Goal: Check status: Check status

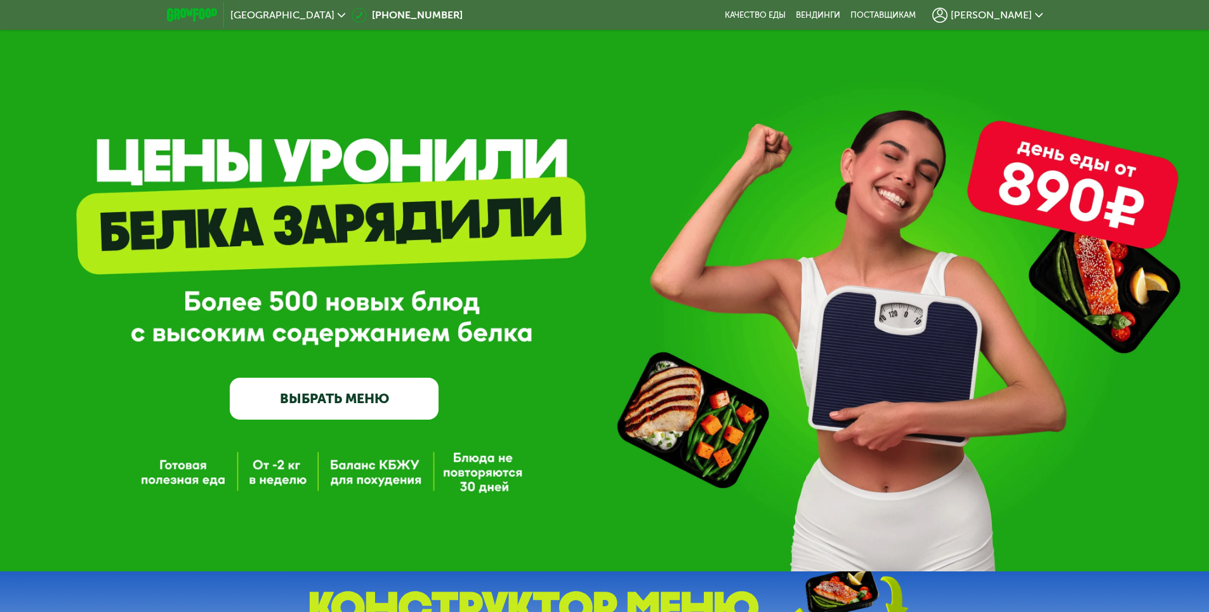
click at [1002, 15] on span "[PERSON_NAME]" at bounding box center [991, 15] width 81 height 10
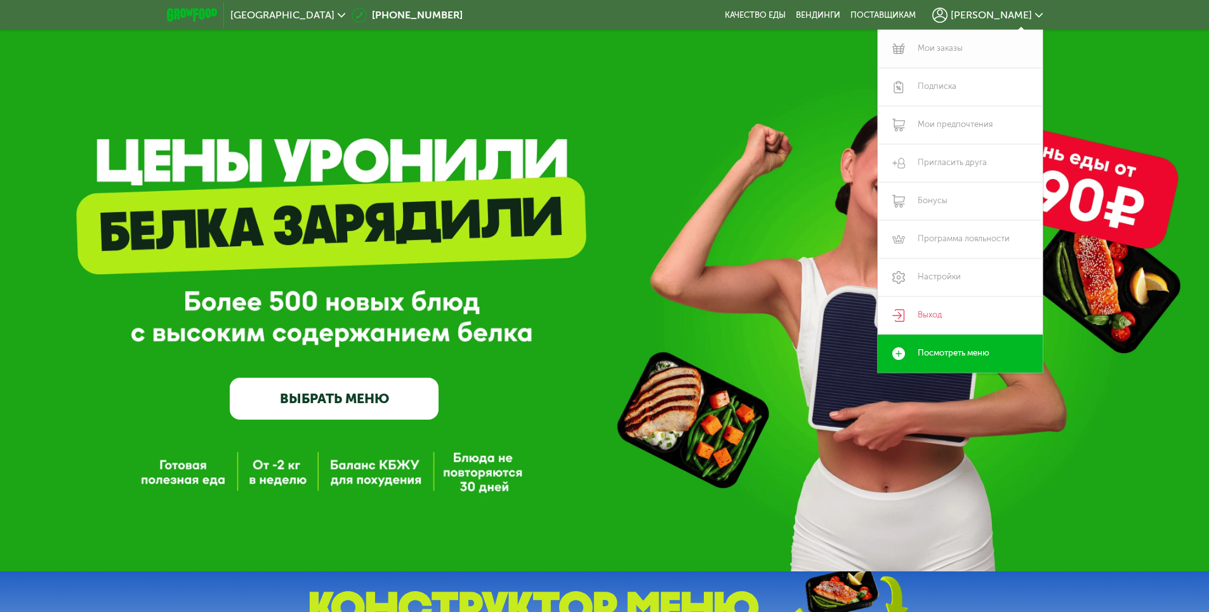
click at [939, 42] on link "Мои заказы" at bounding box center [960, 49] width 165 height 38
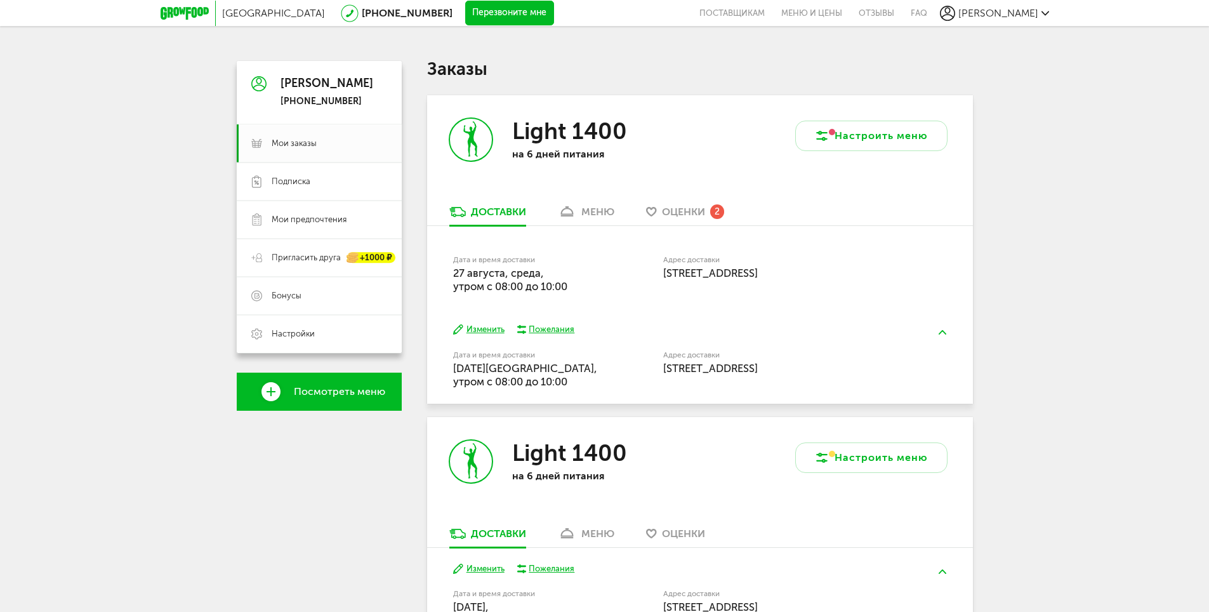
click at [614, 213] on div "меню" at bounding box center [597, 212] width 33 height 12
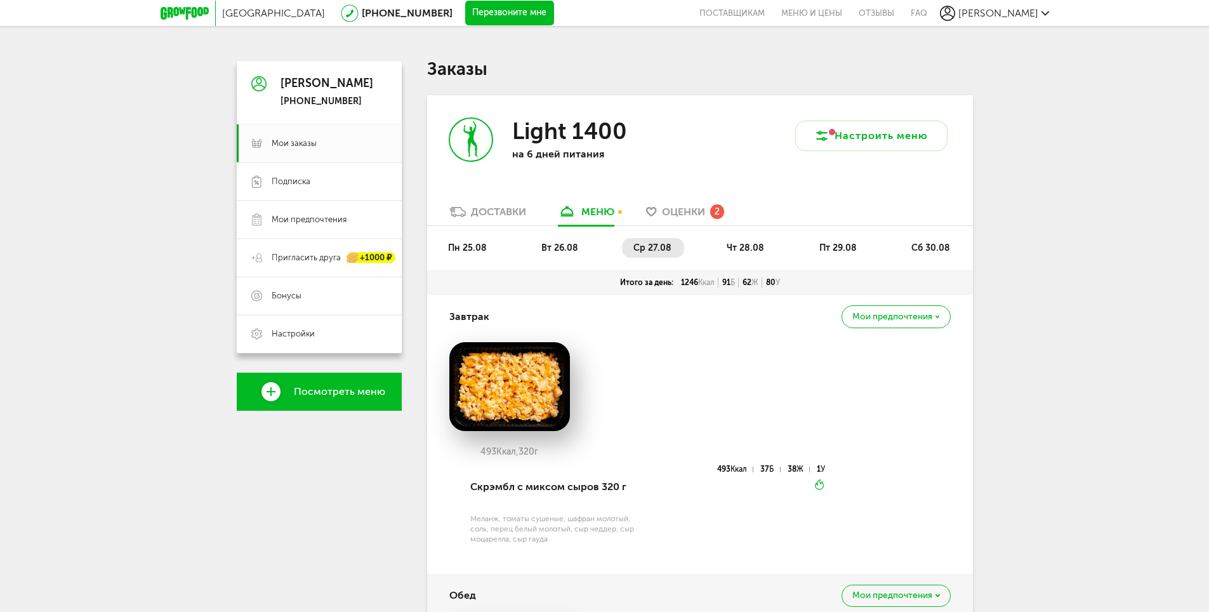
click at [734, 234] on div "пн 25.08 вт 26.08 ср 27.08 чт 28.08 пт 29.08 сб 30.08" at bounding box center [700, 248] width 546 height 44
click at [734, 239] on li "чт 28.08" at bounding box center [746, 248] width 62 height 20
